Goal: Entertainment & Leisure: Consume media (video, audio)

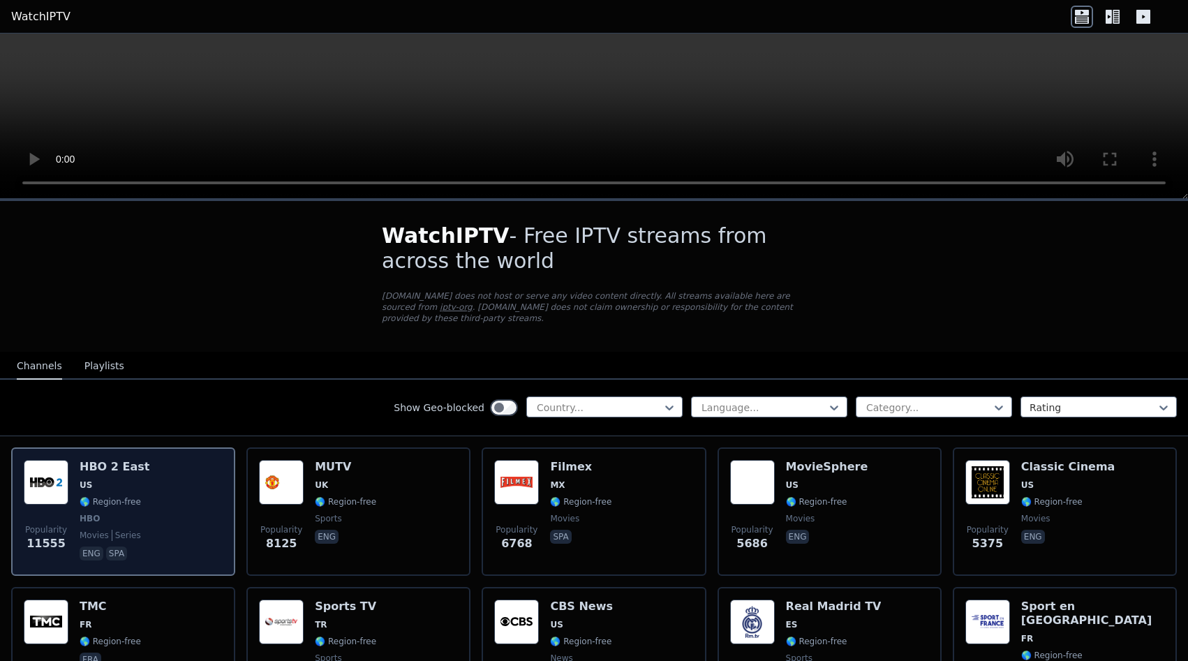
click at [110, 460] on h6 "HBO 2 East" at bounding box center [115, 467] width 70 height 14
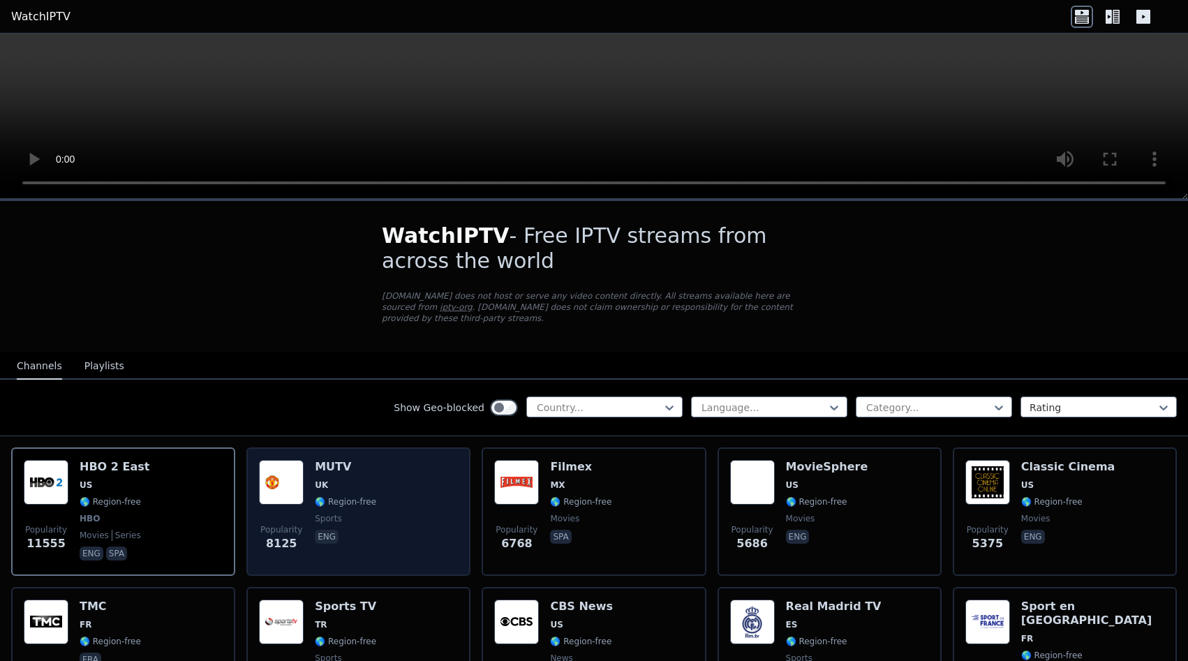
click at [373, 480] on div "Popularity 8125 MUTV [GEOGRAPHIC_DATA] 🌎 Region-free sports eng" at bounding box center [358, 511] width 199 height 103
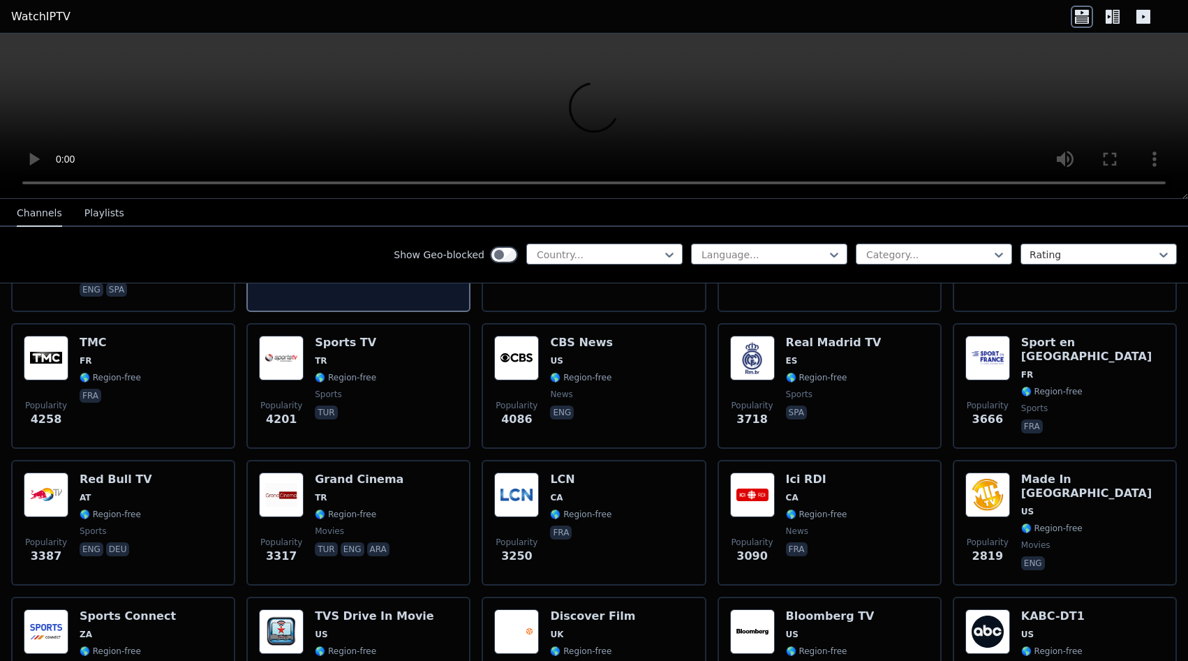
scroll to position [352, 0]
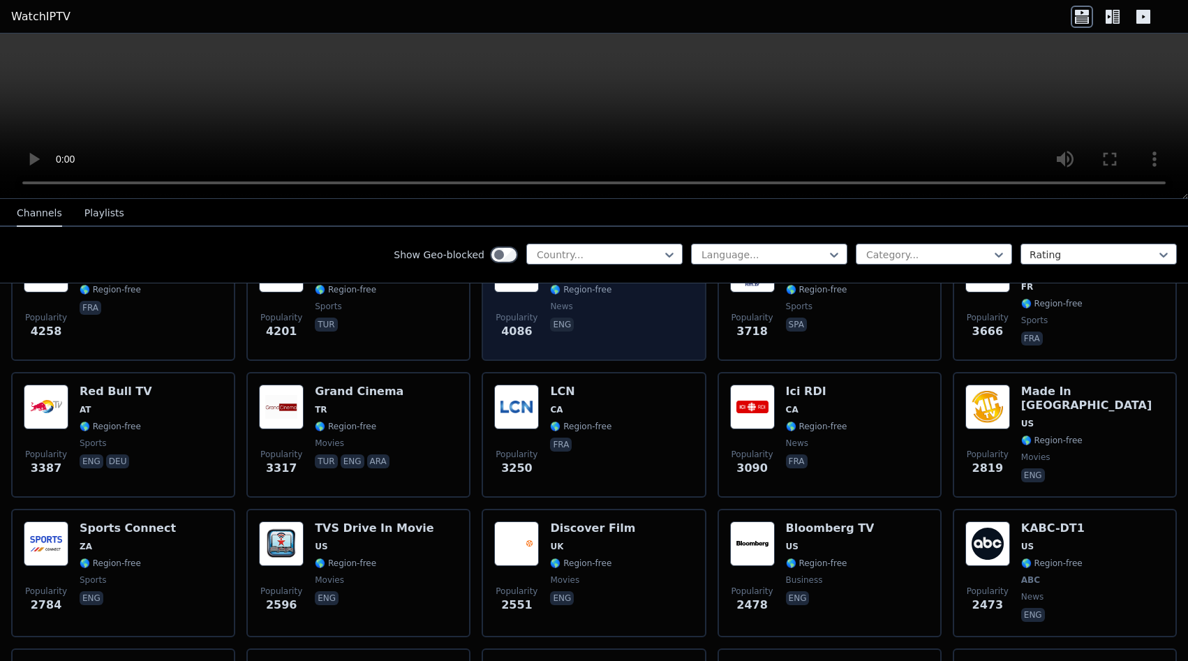
click at [656, 305] on div "Popularity 4086 CBS News US 🌎 Region-free news eng" at bounding box center [593, 298] width 199 height 101
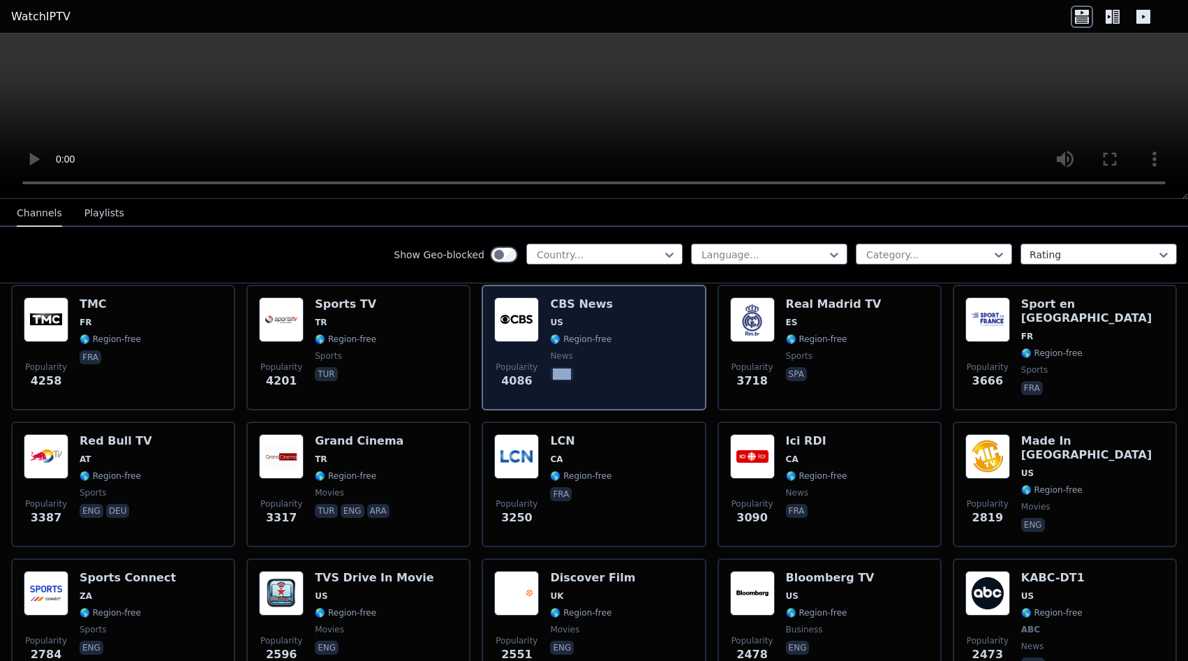
scroll to position [264, 0]
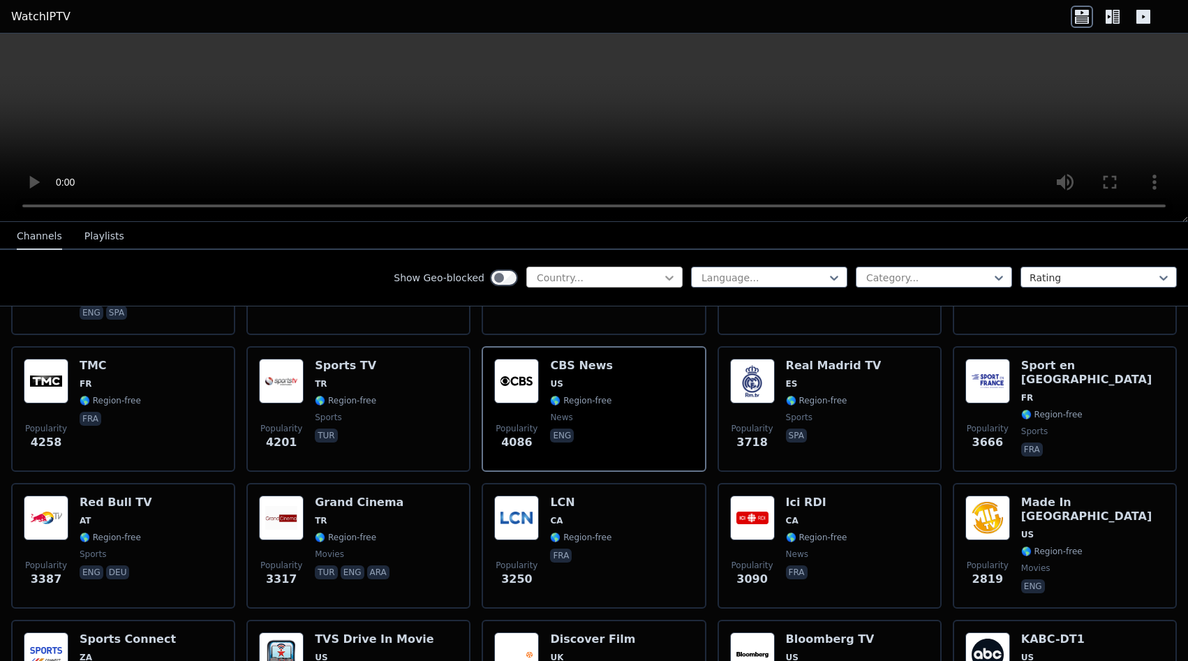
click at [669, 275] on icon at bounding box center [670, 278] width 14 height 14
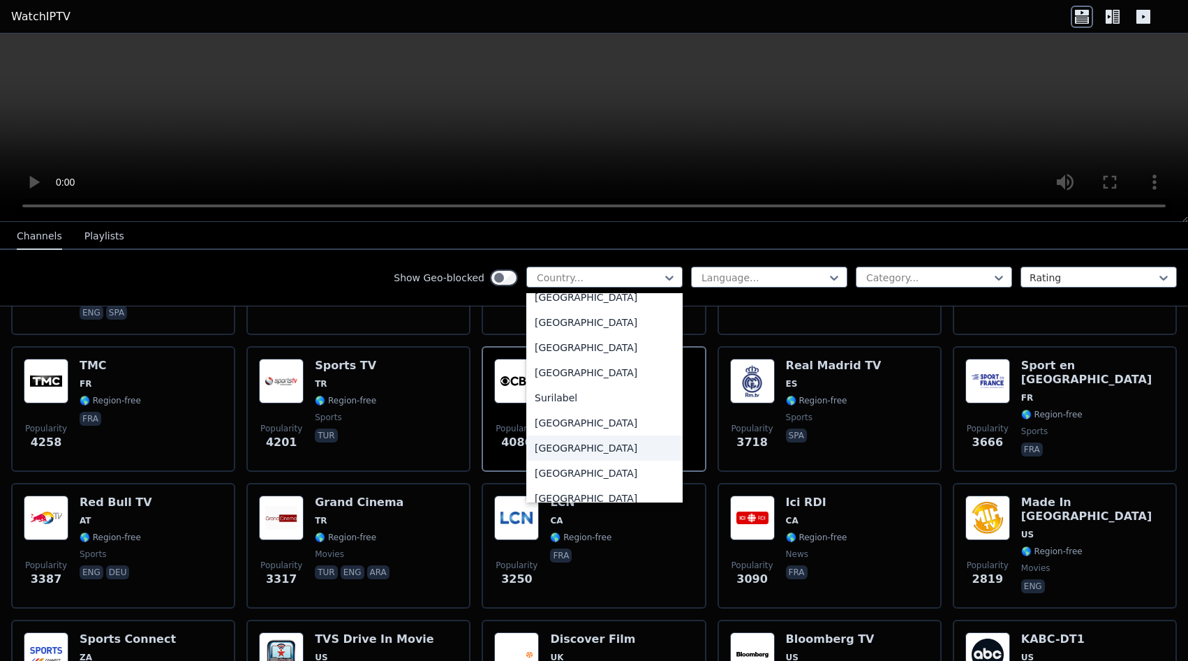
scroll to position [4927, 0]
click at [581, 327] on div "[GEOGRAPHIC_DATA]" at bounding box center [604, 322] width 156 height 25
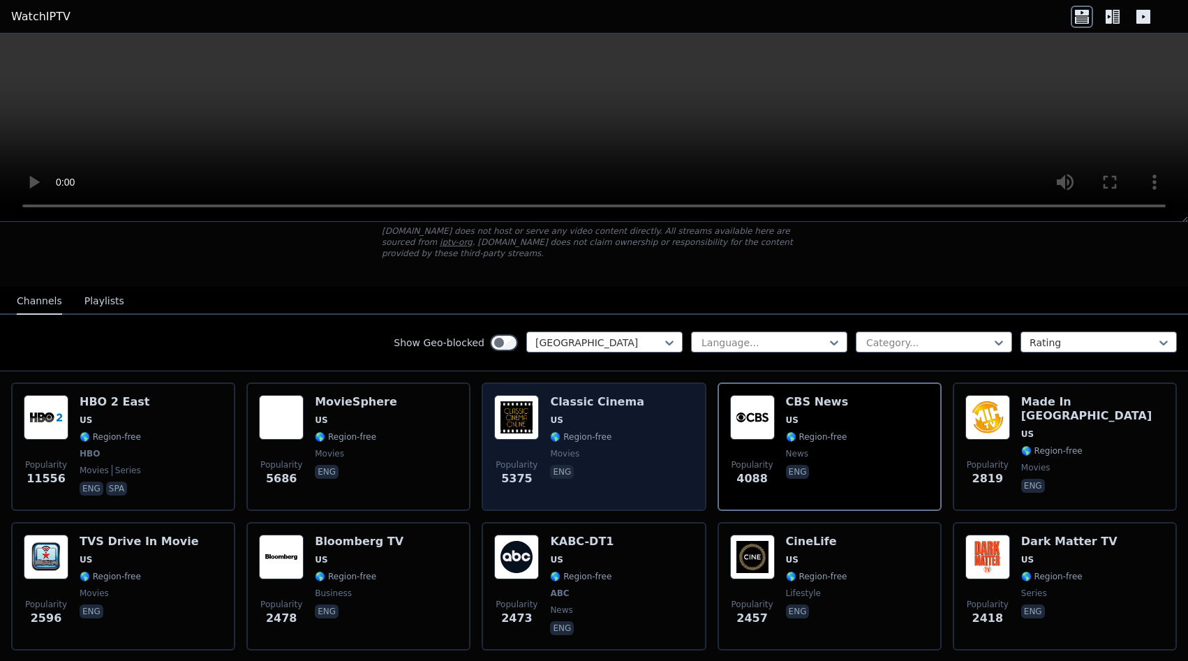
scroll to position [176, 0]
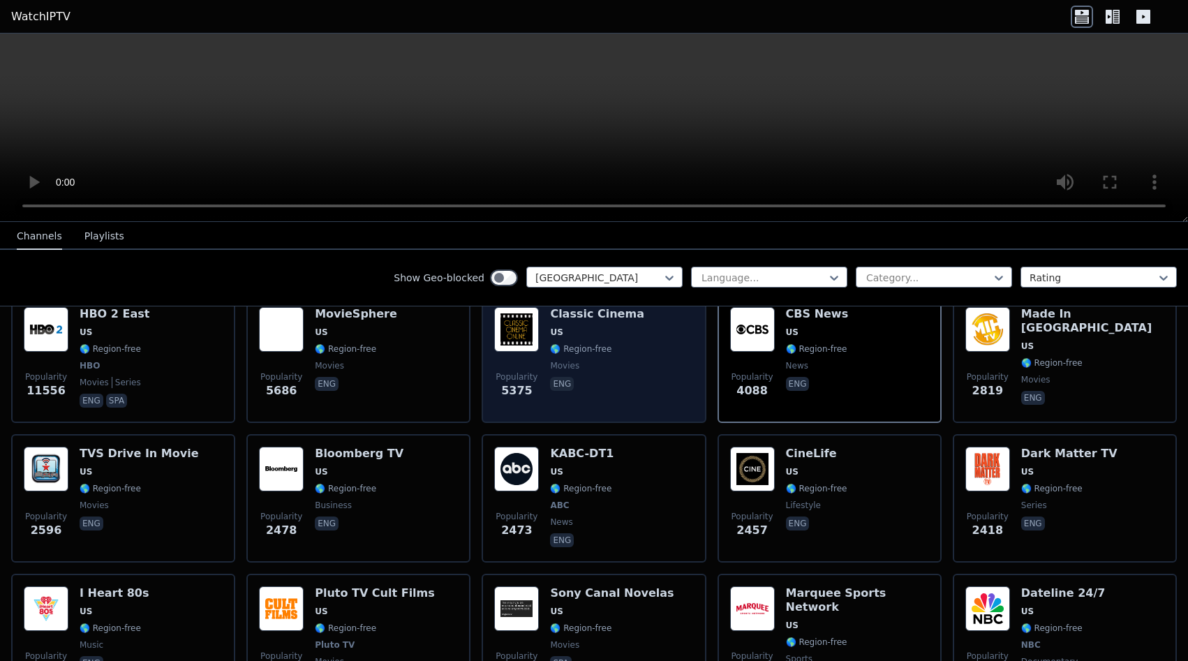
click at [626, 355] on div "Popularity 5375 Classic Cinema US 🌎 Region-free movies eng" at bounding box center [593, 358] width 199 height 103
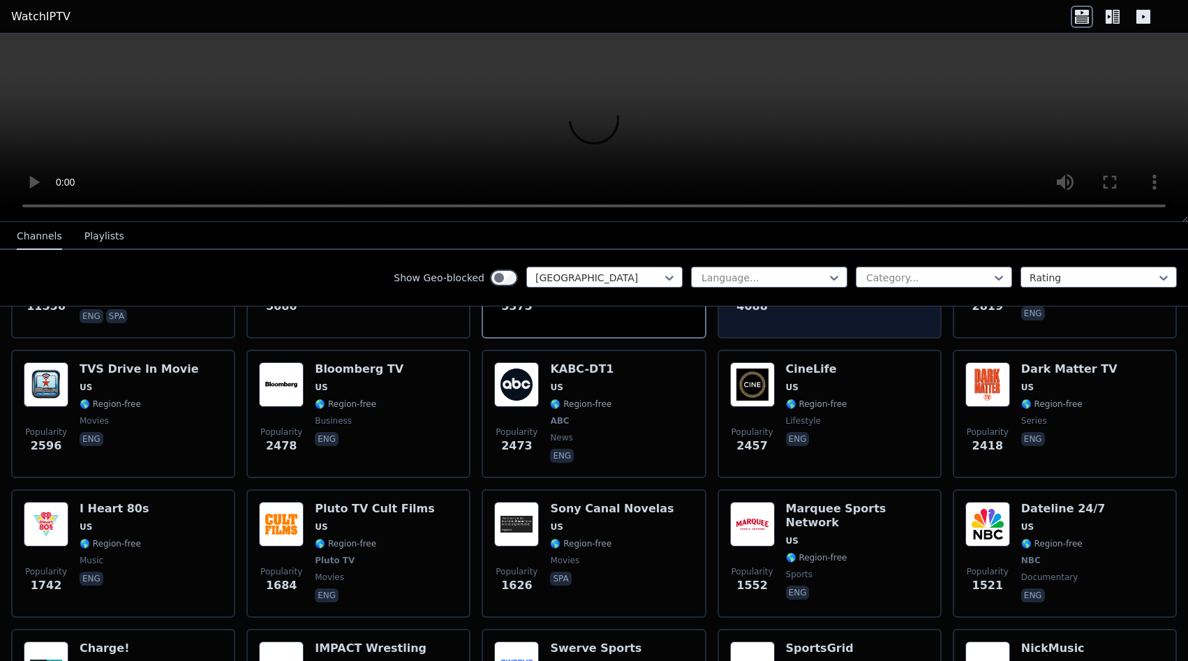
scroll to position [264, 0]
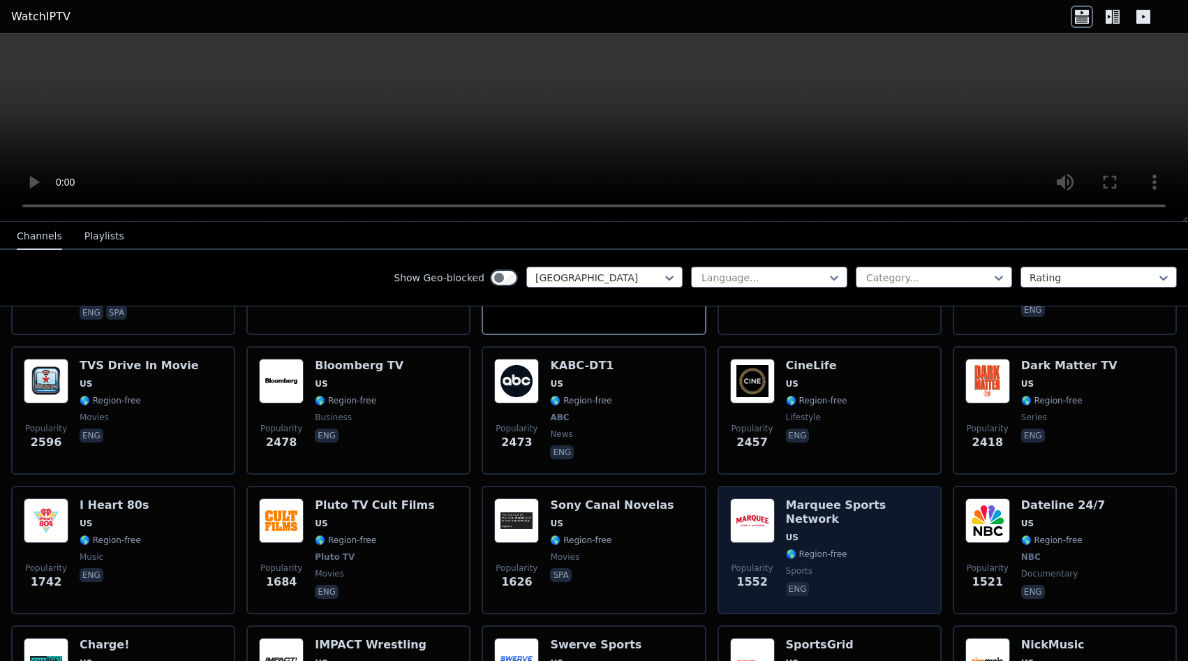
click at [847, 505] on div "Marquee Sports Network US 🌎 Region-free sports eng" at bounding box center [857, 550] width 143 height 103
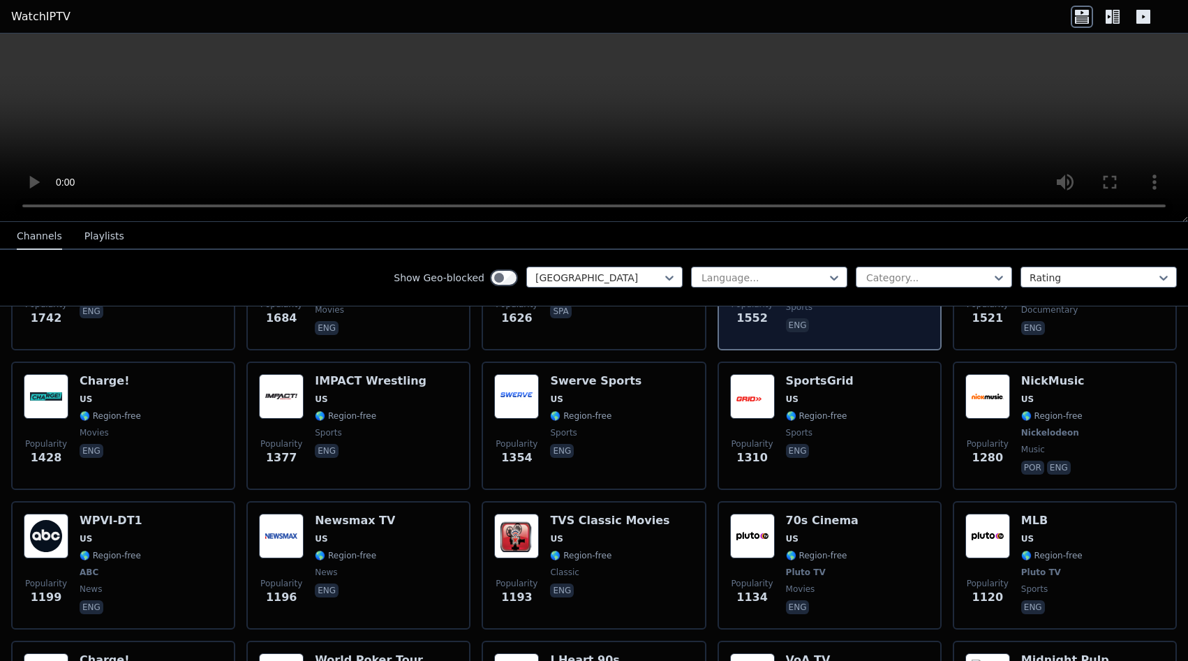
scroll to position [616, 0]
